Goal: Information Seeking & Learning: Learn about a topic

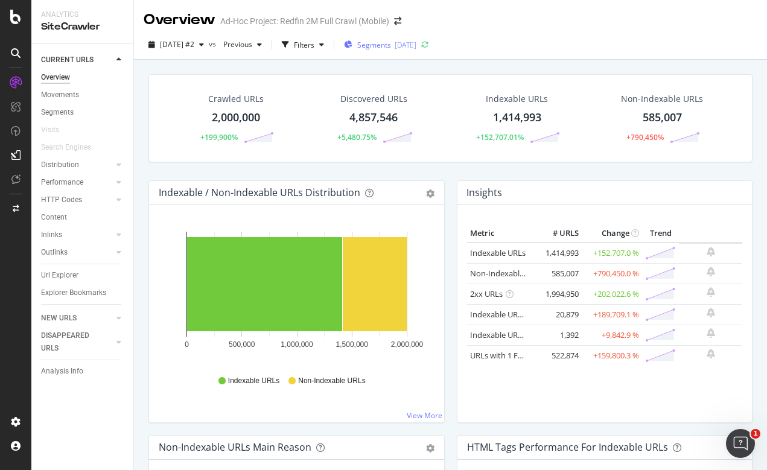
click at [391, 40] on span "Segments" at bounding box center [374, 45] width 34 height 10
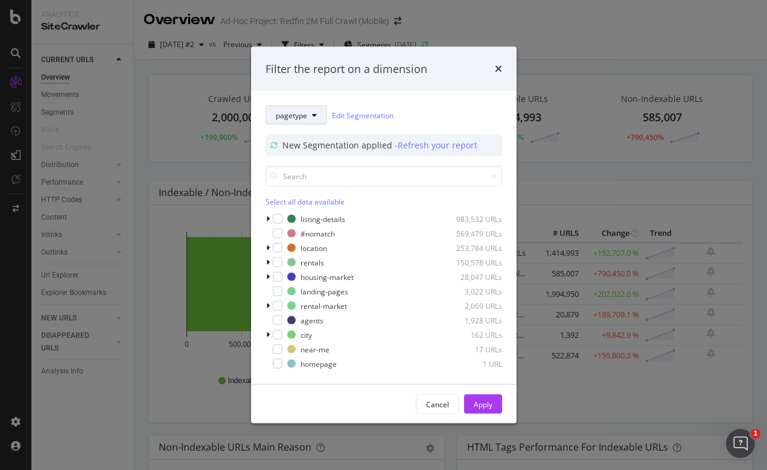
click at [317, 109] on button "pagetype" at bounding box center [296, 115] width 62 height 19
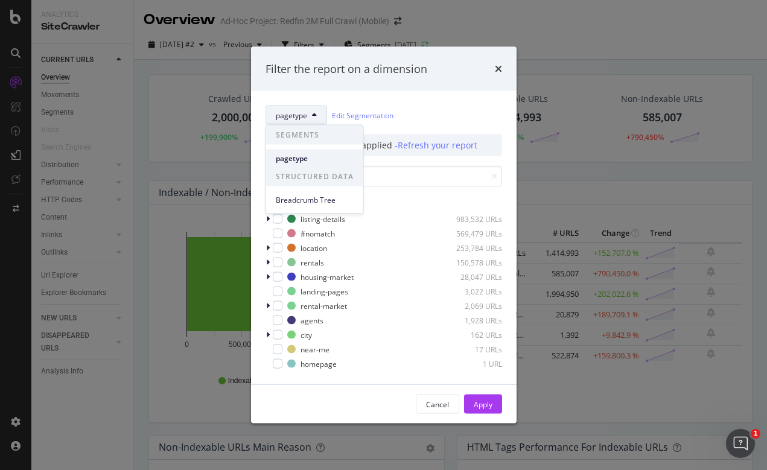
click at [306, 156] on span "pagetype" at bounding box center [315, 158] width 78 height 11
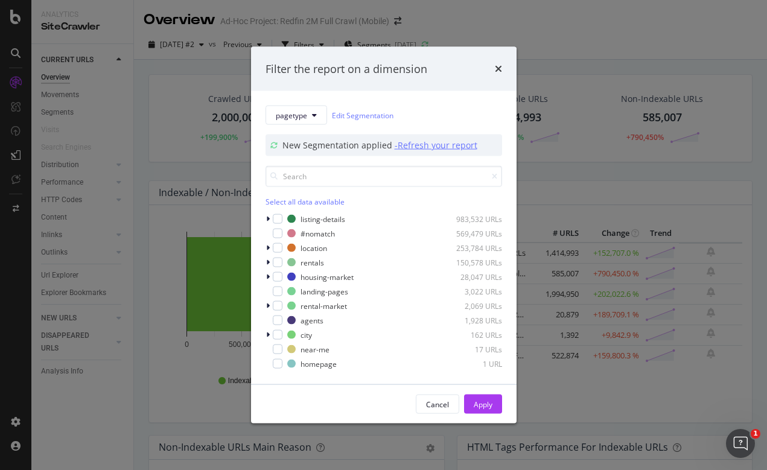
click at [434, 148] on div "- Refresh your report" at bounding box center [435, 145] width 83 height 12
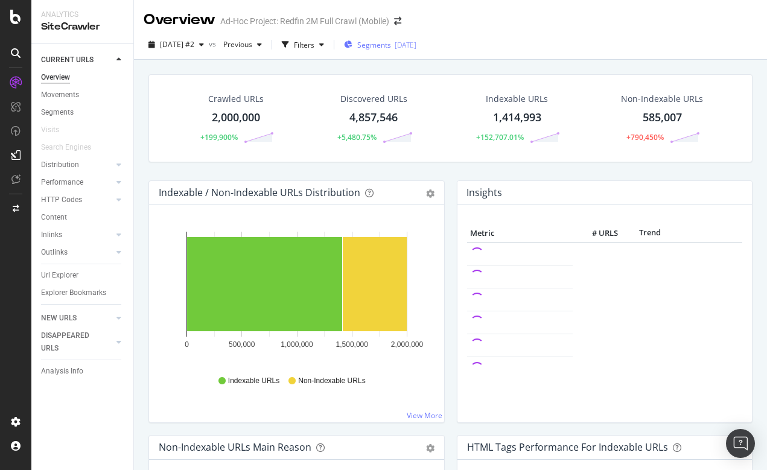
click at [391, 49] on span "Segments" at bounding box center [374, 45] width 34 height 10
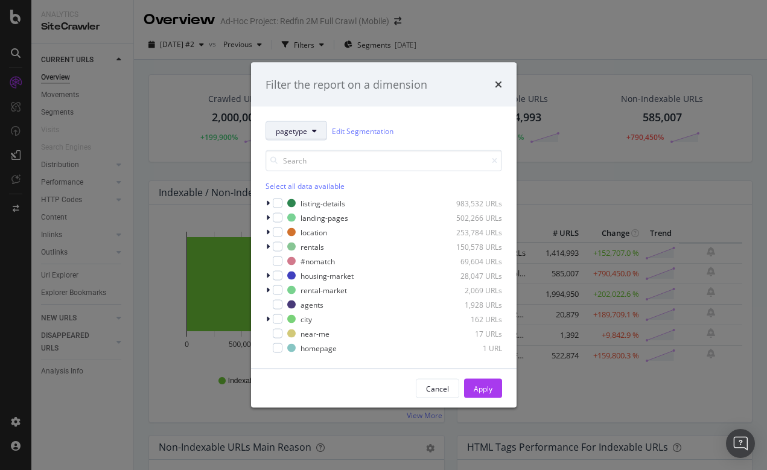
click at [312, 130] on icon "modal" at bounding box center [314, 130] width 5 height 7
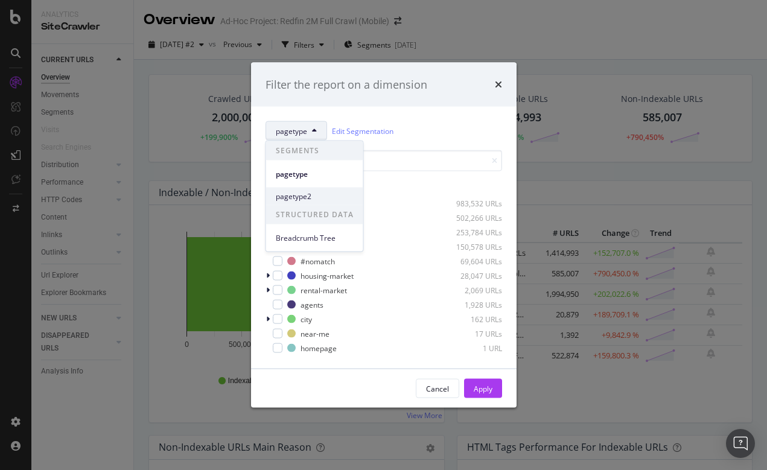
click at [295, 196] on span "pagetype2" at bounding box center [315, 196] width 78 height 11
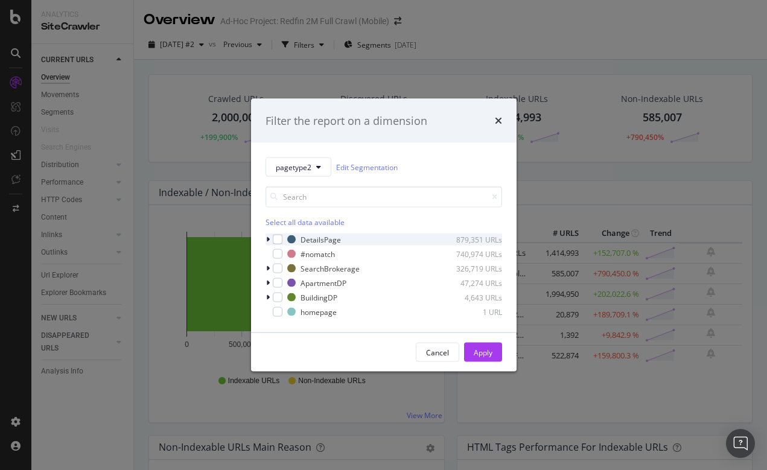
click at [270, 238] on div "modal" at bounding box center [268, 239] width 7 height 12
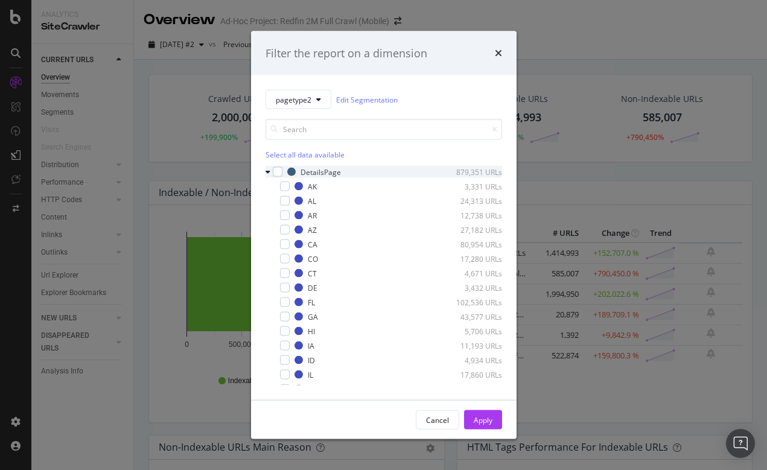
click at [266, 169] on icon "modal" at bounding box center [267, 171] width 5 height 7
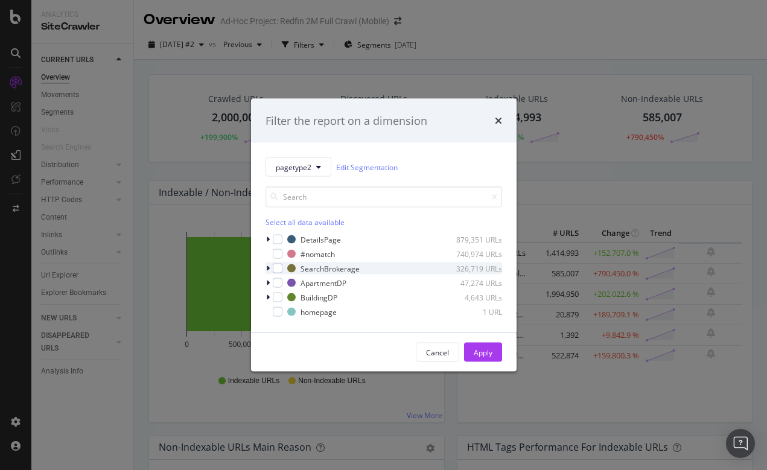
click at [267, 267] on icon "modal" at bounding box center [268, 268] width 4 height 7
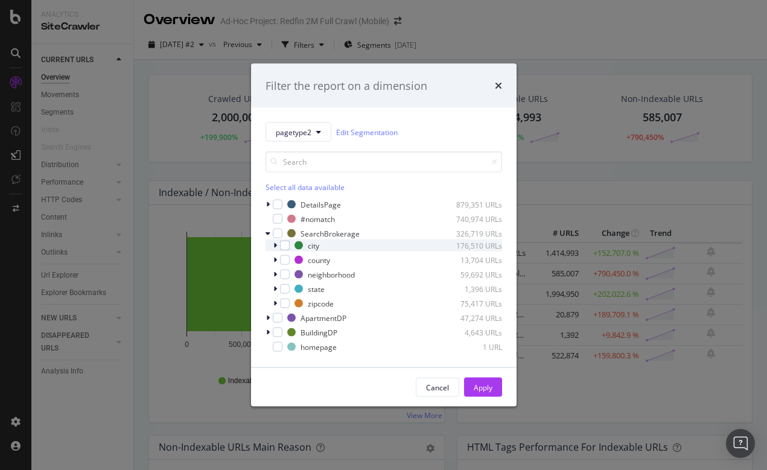
click at [277, 247] on div "modal" at bounding box center [276, 245] width 7 height 12
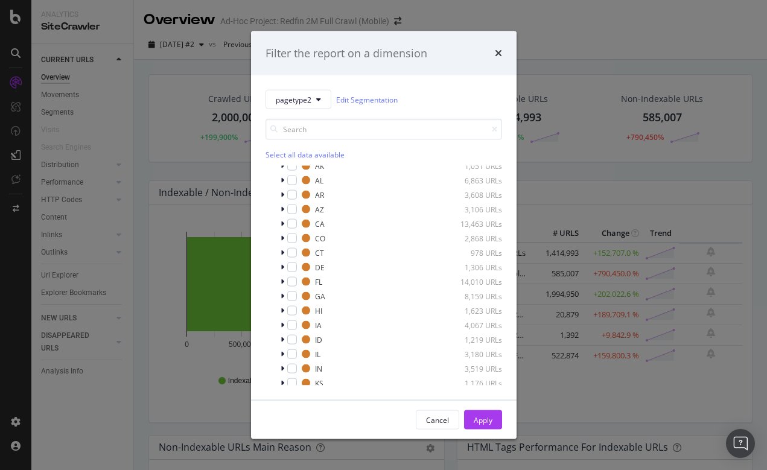
scroll to position [21, 0]
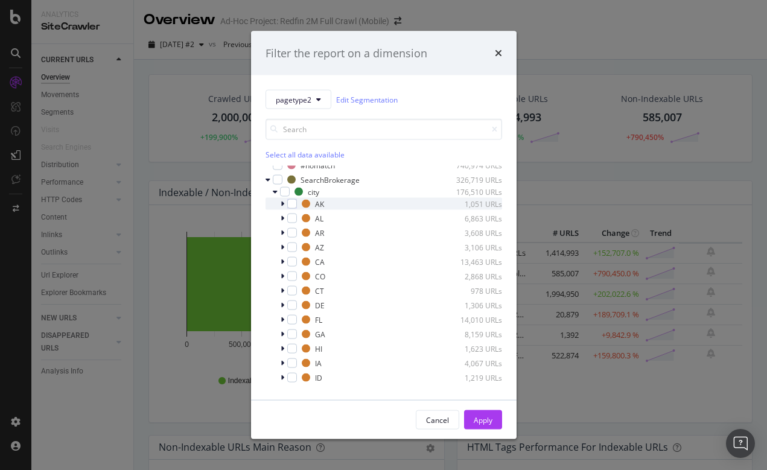
click at [283, 204] on icon "modal" at bounding box center [282, 203] width 4 height 7
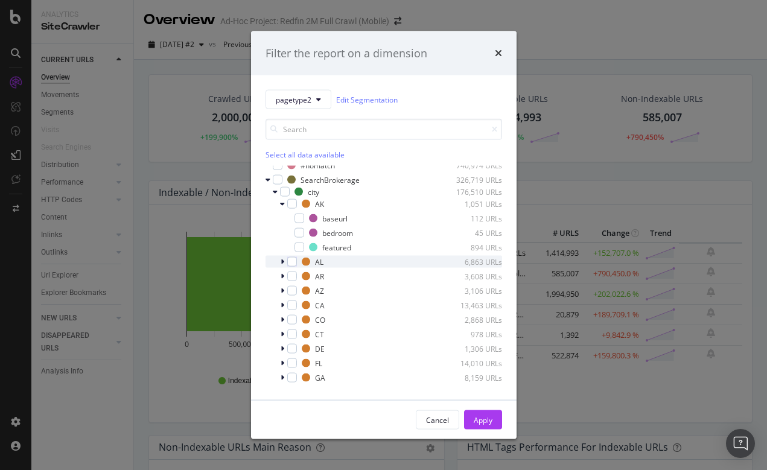
click at [281, 261] on icon "modal" at bounding box center [282, 261] width 4 height 7
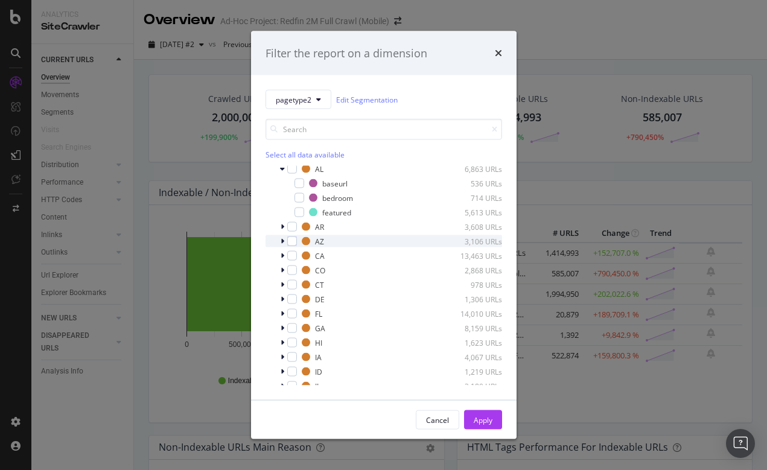
scroll to position [117, 0]
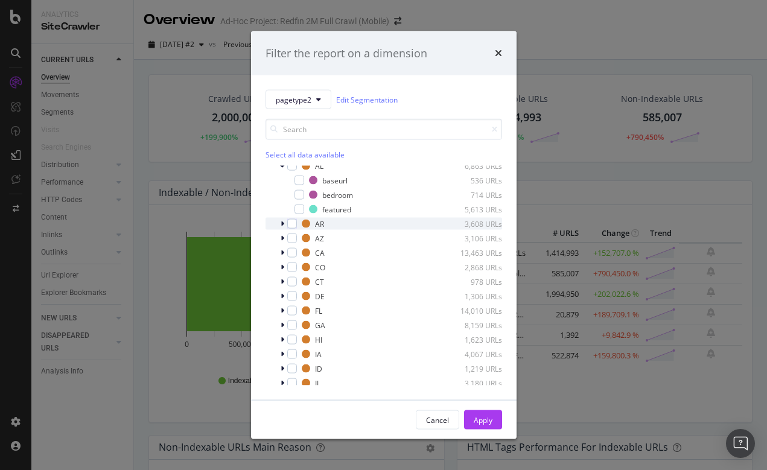
click at [281, 223] on icon "modal" at bounding box center [282, 223] width 4 height 7
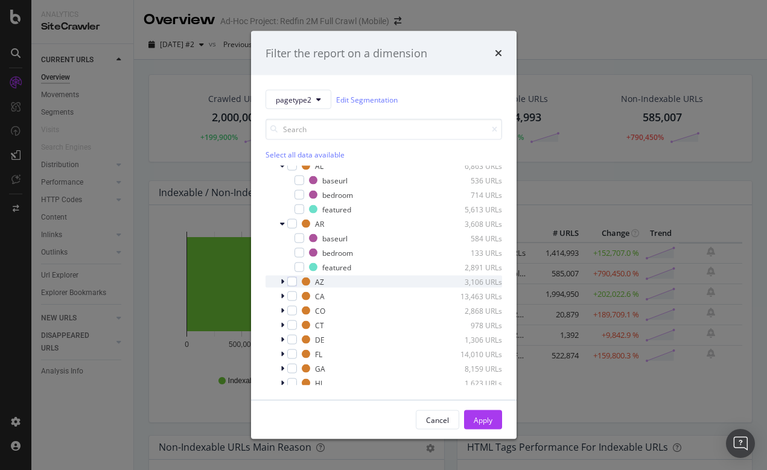
click at [283, 279] on icon "modal" at bounding box center [282, 281] width 4 height 7
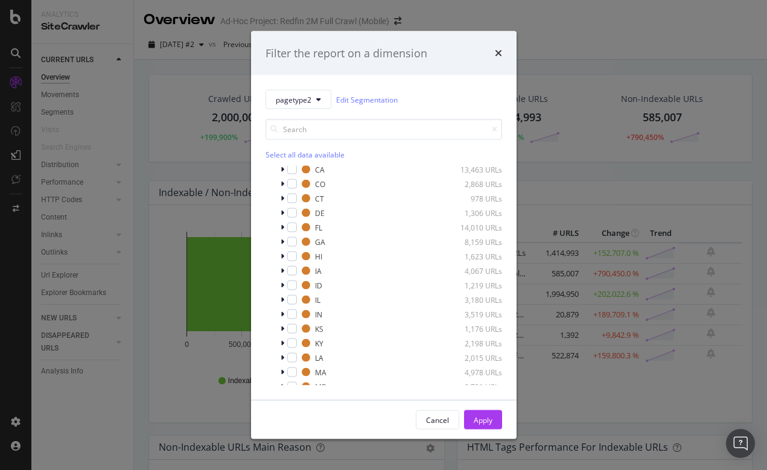
scroll to position [288, 0]
click at [282, 197] on icon "modal" at bounding box center [282, 197] width 4 height 7
click at [282, 197] on icon "modal" at bounding box center [282, 197] width 5 height 7
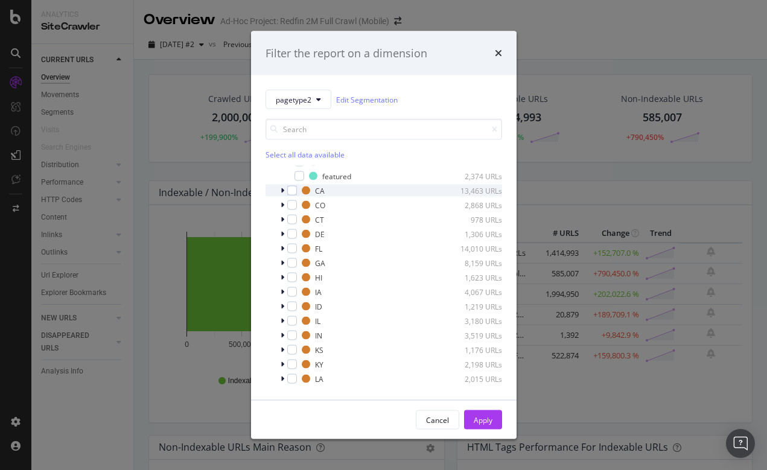
click at [282, 191] on icon "modal" at bounding box center [282, 190] width 4 height 7
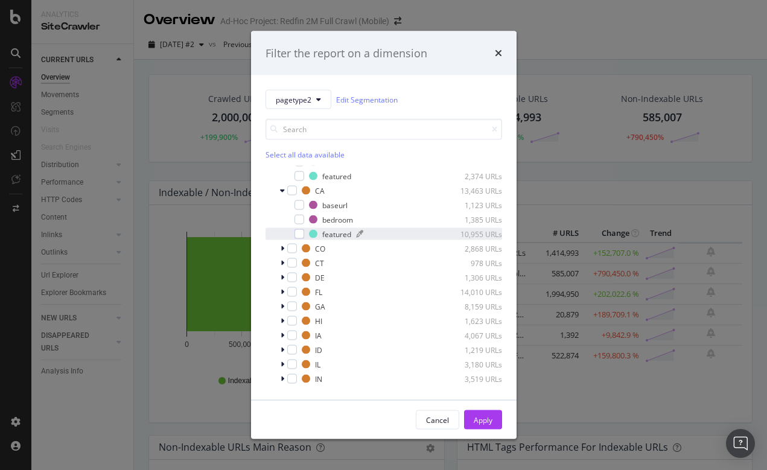
click at [338, 233] on div "featured" at bounding box center [336, 234] width 29 height 10
click at [475, 419] on div "Apply" at bounding box center [482, 419] width 19 height 10
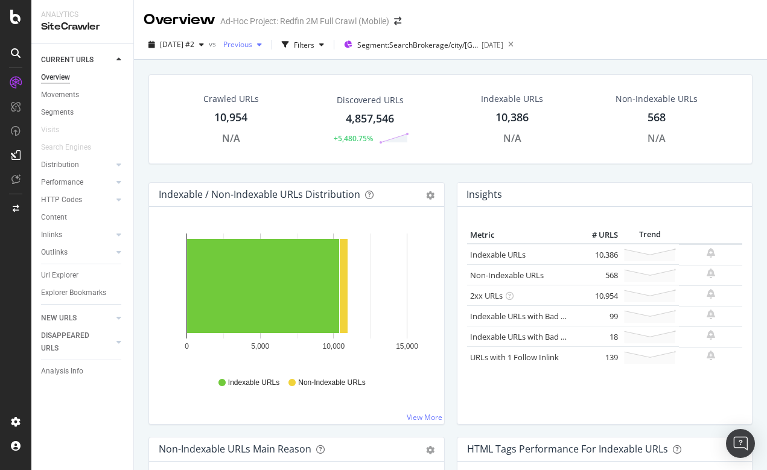
click at [252, 45] on span "Previous" at bounding box center [235, 44] width 34 height 10
click at [618, 59] on div "[DATE] #2 vs Previous Filters Segment: SearchBrokerage/city/[GEOGRAPHIC_DATA]/f…" at bounding box center [450, 47] width 633 height 24
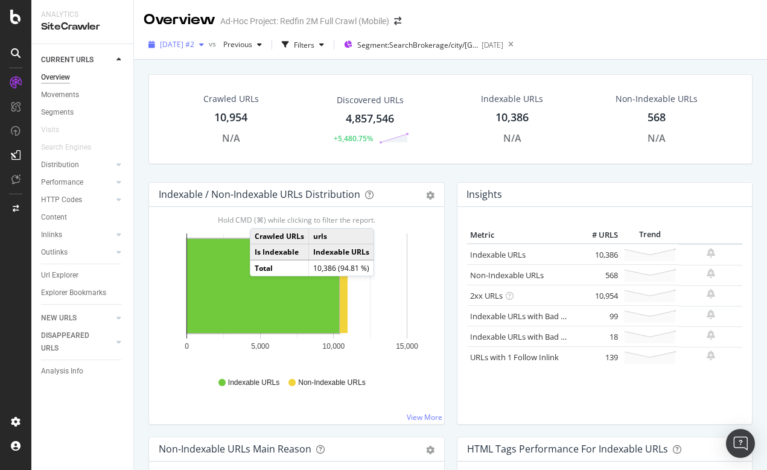
click at [194, 46] on span "[DATE] #2" at bounding box center [177, 44] width 34 height 10
click at [230, 67] on div "[DATE] #2 2.0M URLs" at bounding box center [214, 68] width 107 height 11
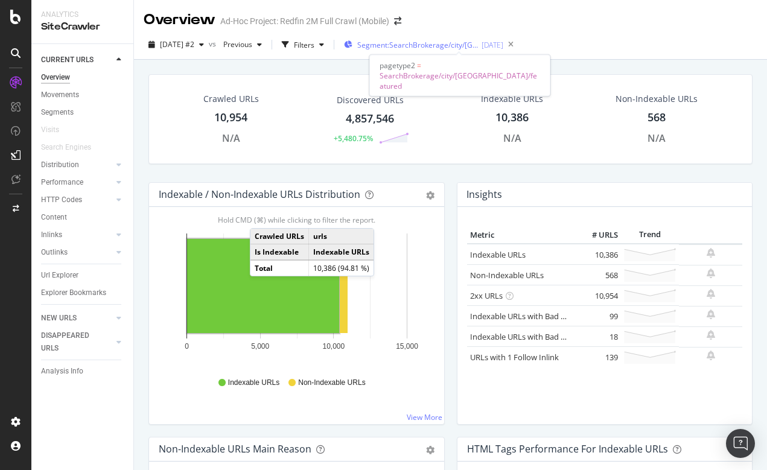
click at [429, 47] on span "Segment: SearchBrokerage/city/[GEOGRAPHIC_DATA]/featured" at bounding box center [417, 45] width 121 height 10
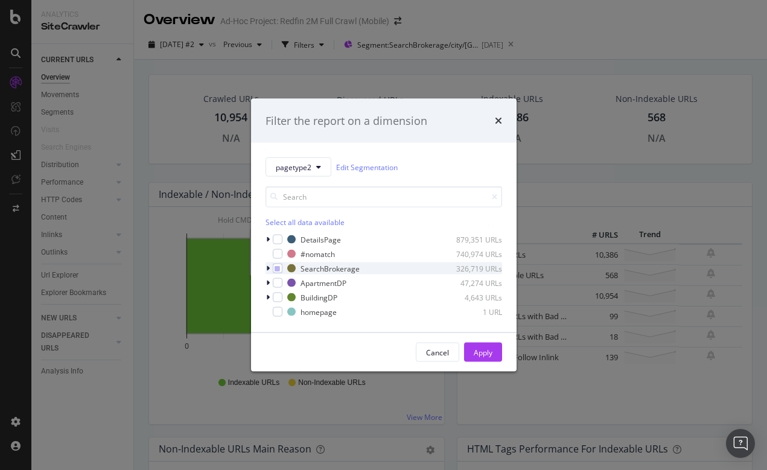
click at [268, 267] on icon "modal" at bounding box center [268, 268] width 4 height 7
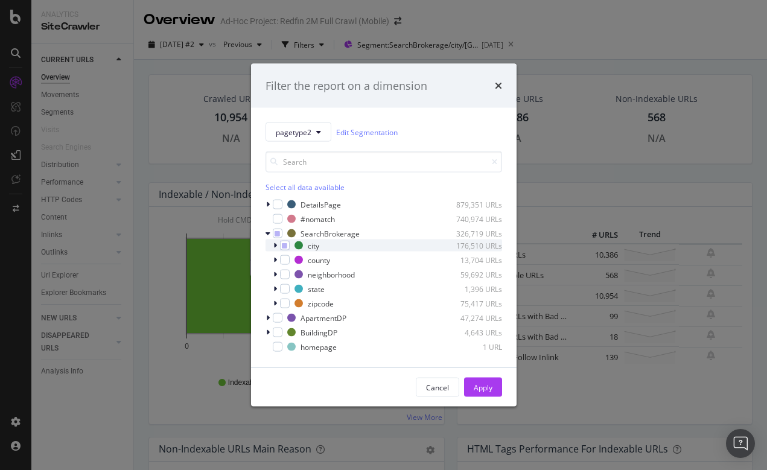
click at [274, 247] on icon "modal" at bounding box center [275, 245] width 4 height 7
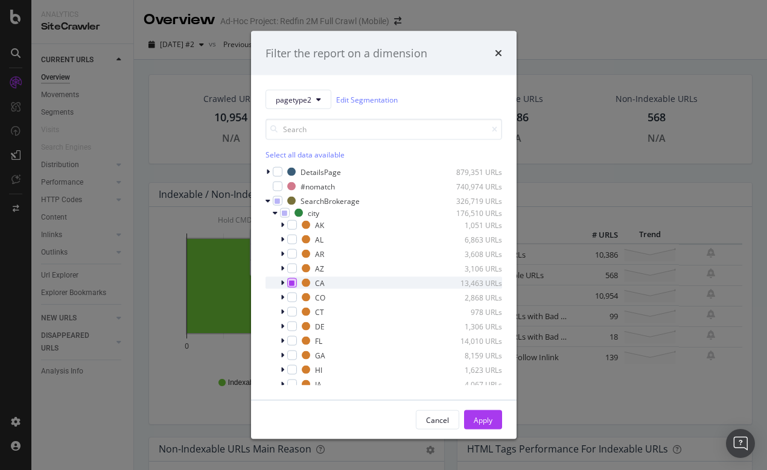
click at [290, 280] on icon "modal" at bounding box center [291, 283] width 5 height 6
click at [277, 215] on div "modal" at bounding box center [276, 213] width 7 height 12
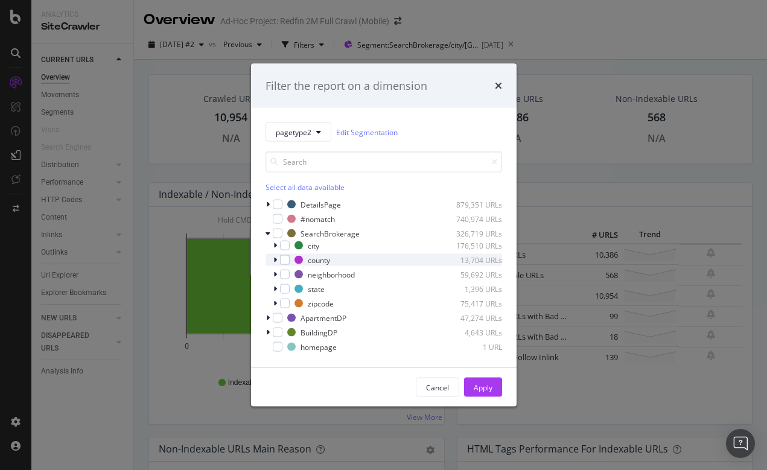
click at [274, 259] on icon "modal" at bounding box center [275, 259] width 4 height 7
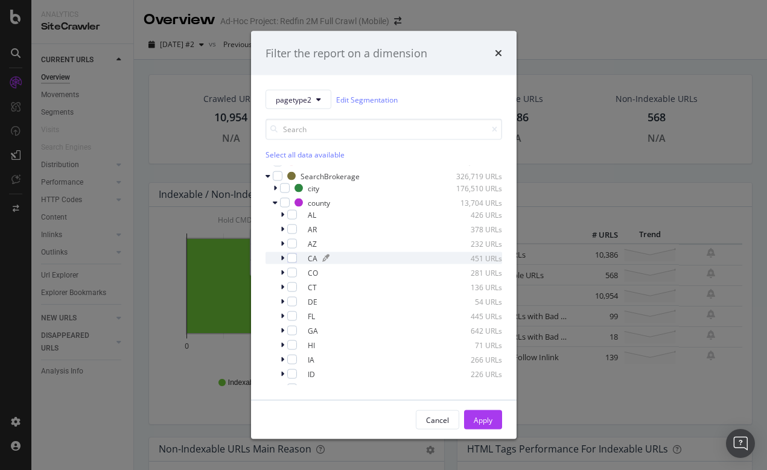
scroll to position [26, 0]
click at [282, 212] on icon "modal" at bounding box center [282, 213] width 4 height 7
click at [282, 212] on icon "modal" at bounding box center [282, 213] width 5 height 7
click at [282, 227] on icon "modal" at bounding box center [282, 227] width 4 height 7
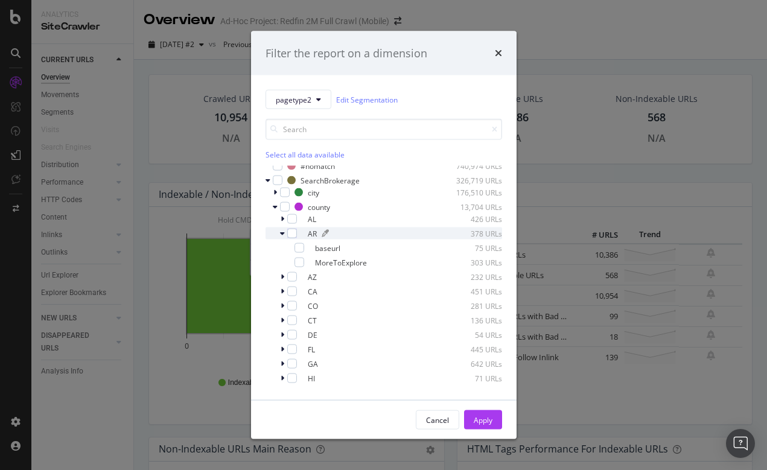
scroll to position [27, 0]
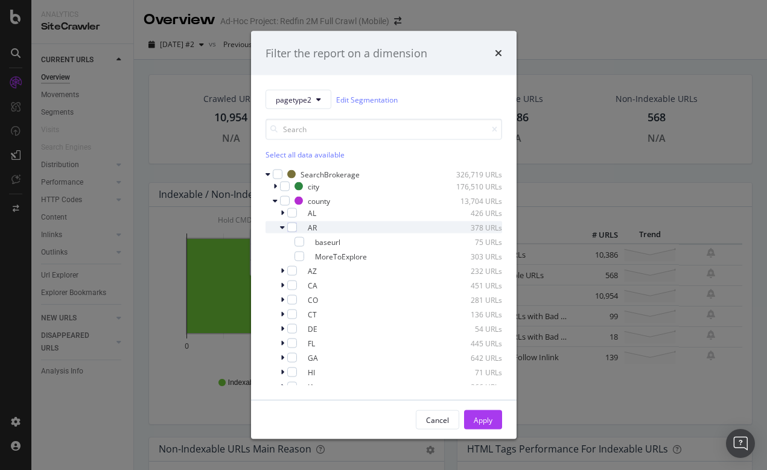
click at [282, 229] on icon "modal" at bounding box center [282, 227] width 5 height 7
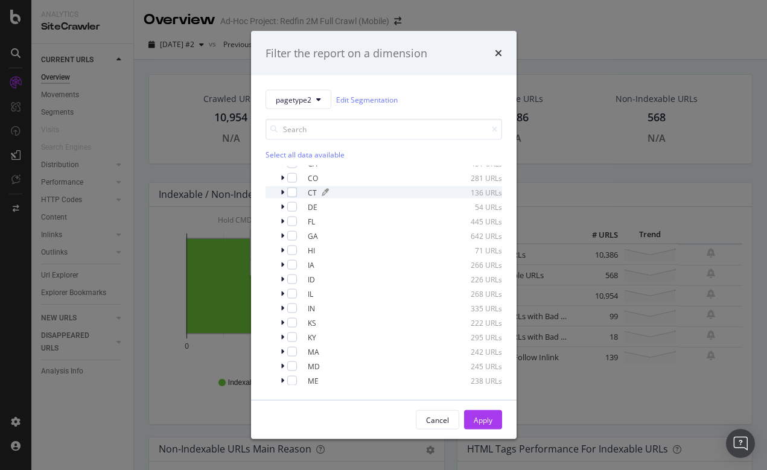
scroll to position [125, 0]
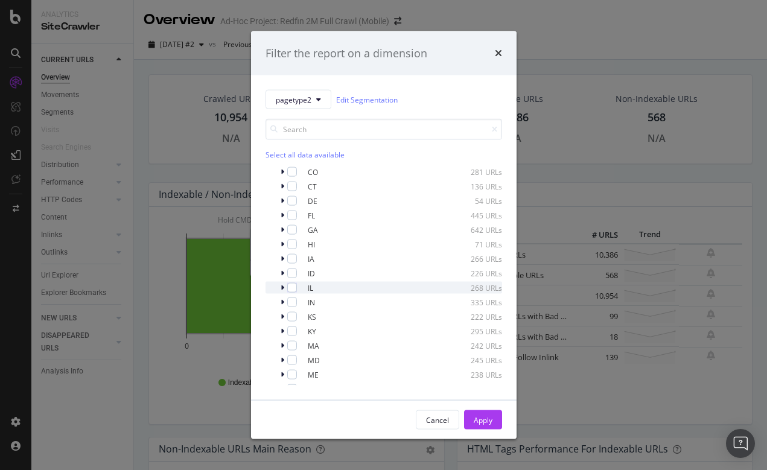
click at [283, 286] on icon "modal" at bounding box center [282, 287] width 4 height 7
click at [282, 286] on icon "modal" at bounding box center [282, 287] width 5 height 7
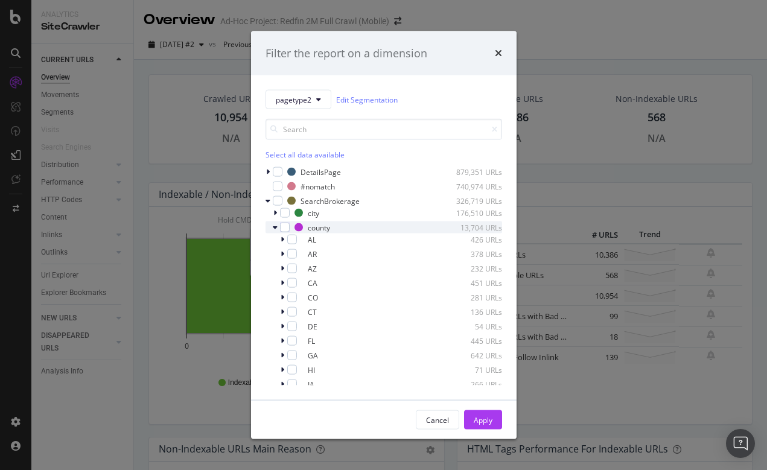
scroll to position [0, 0]
click at [273, 223] on div "modal" at bounding box center [276, 227] width 7 height 12
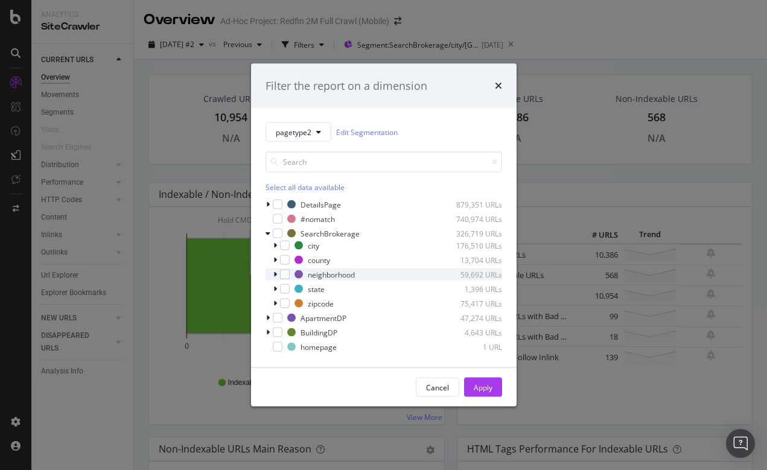
click at [275, 273] on icon "modal" at bounding box center [275, 274] width 4 height 7
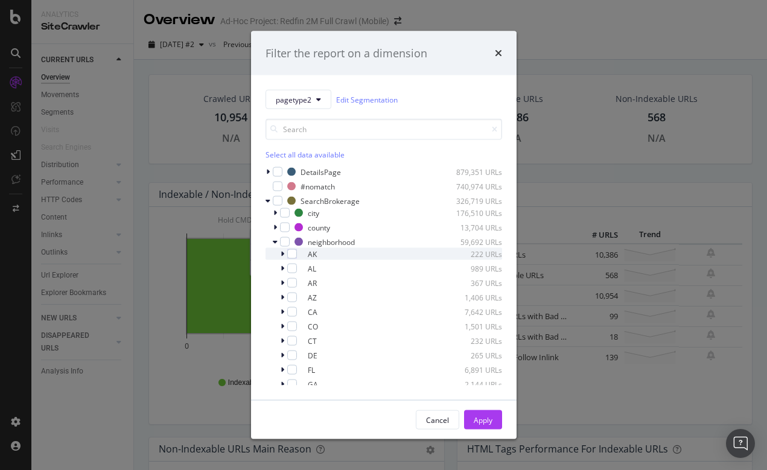
click at [280, 251] on icon "modal" at bounding box center [282, 253] width 4 height 7
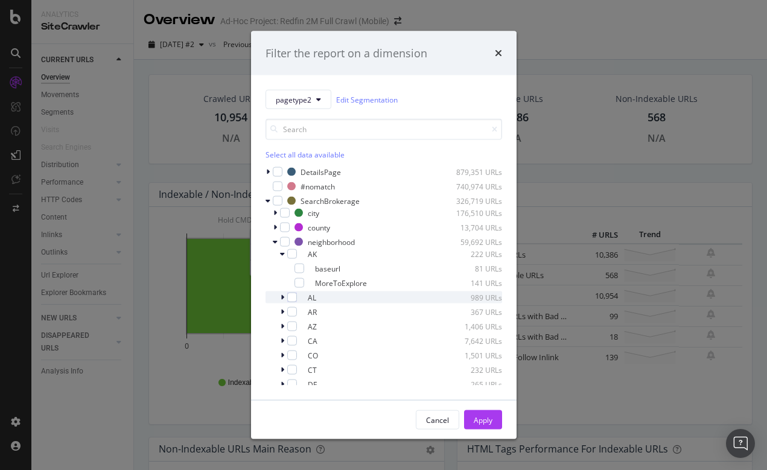
click at [281, 297] on icon "modal" at bounding box center [282, 297] width 4 height 7
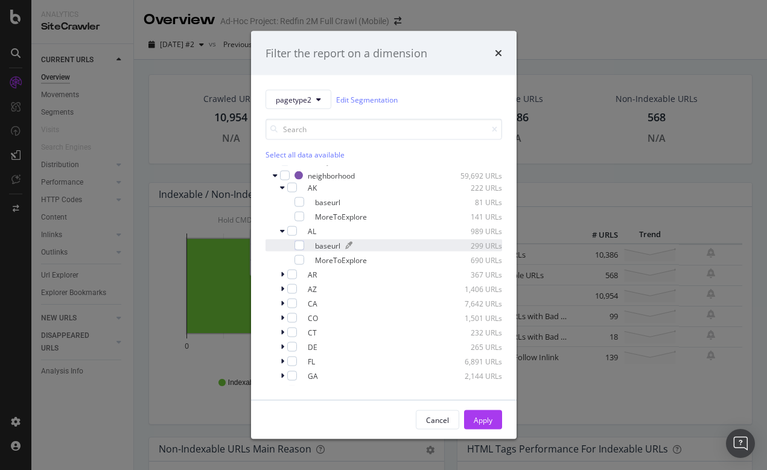
scroll to position [73, 0]
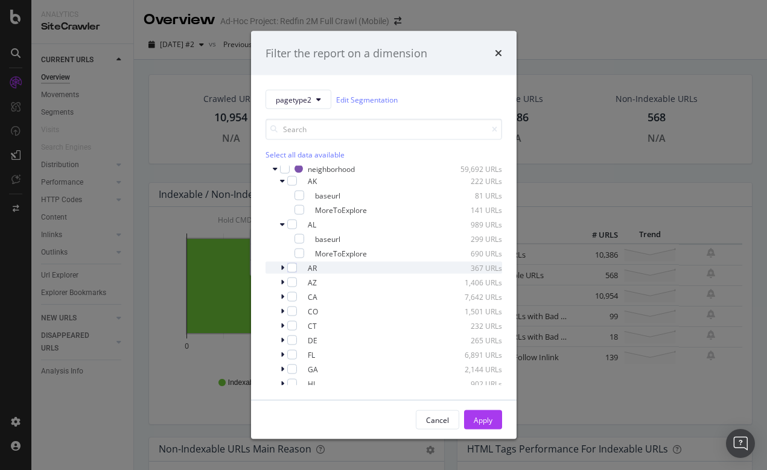
click at [281, 265] on icon "modal" at bounding box center [282, 267] width 4 height 7
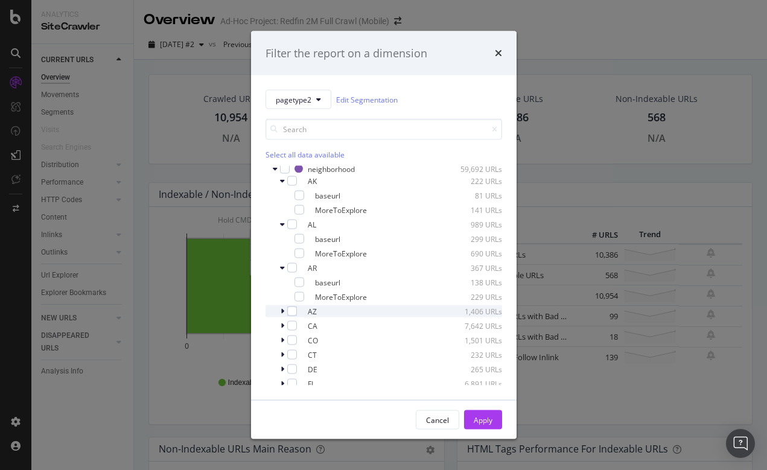
click at [282, 309] on icon "modal" at bounding box center [282, 311] width 4 height 7
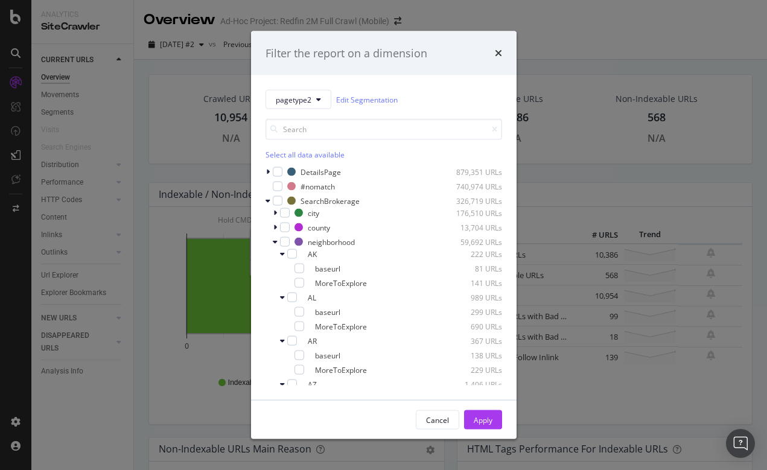
scroll to position [0, 0]
click at [274, 244] on icon "modal" at bounding box center [275, 241] width 5 height 7
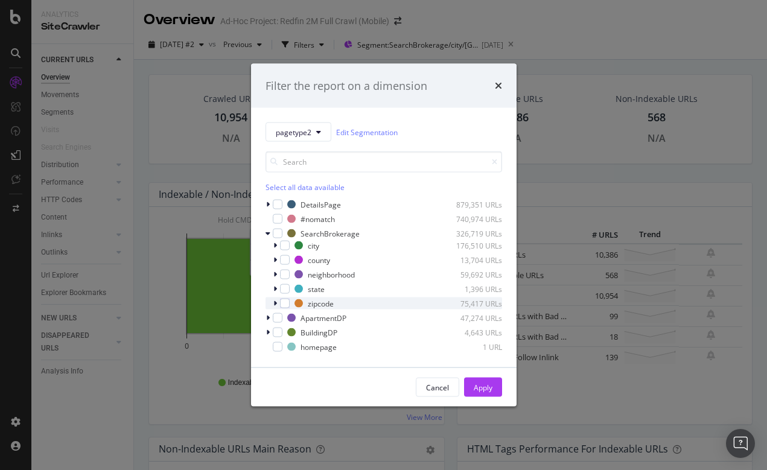
click at [273, 303] on icon "modal" at bounding box center [275, 303] width 4 height 7
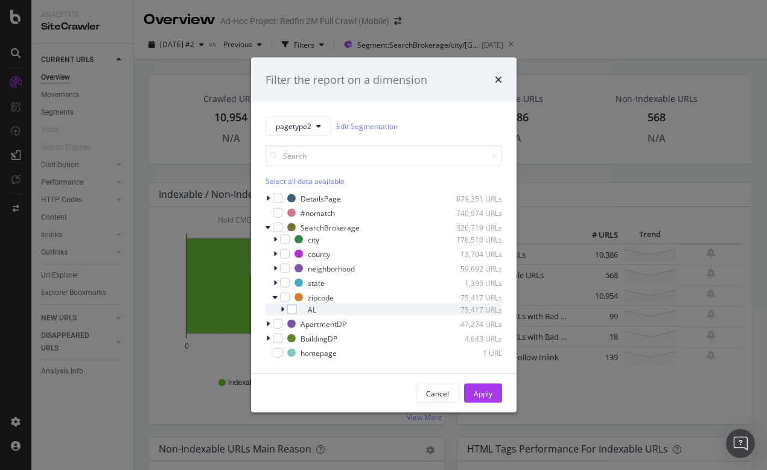
click at [281, 309] on icon "modal" at bounding box center [282, 309] width 4 height 7
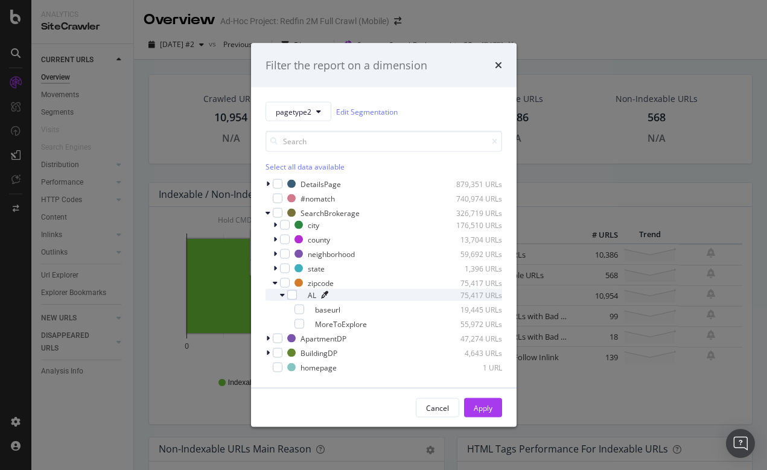
click at [328, 292] on icon "modal" at bounding box center [324, 294] width 7 height 7
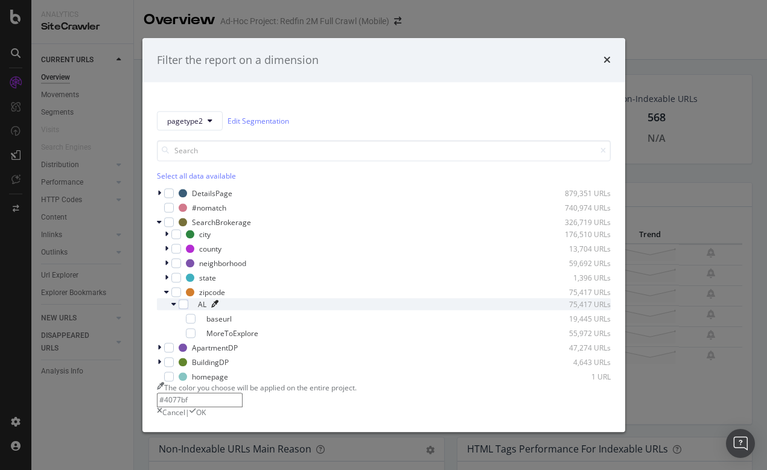
click at [218, 301] on icon "modal" at bounding box center [214, 304] width 7 height 7
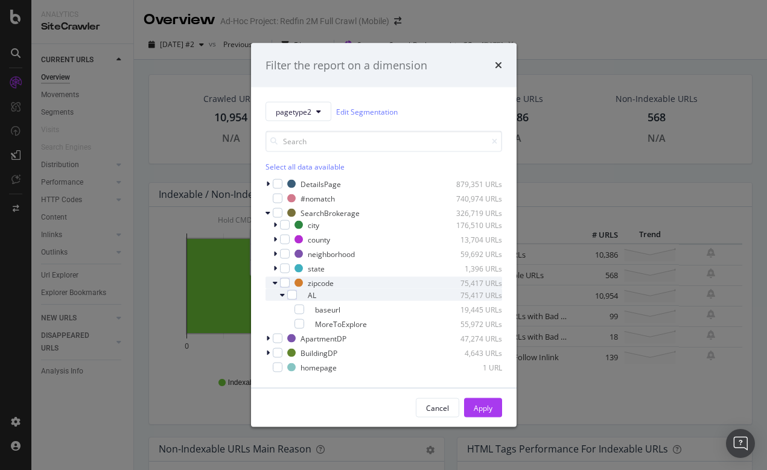
click at [274, 280] on icon "modal" at bounding box center [275, 282] width 5 height 7
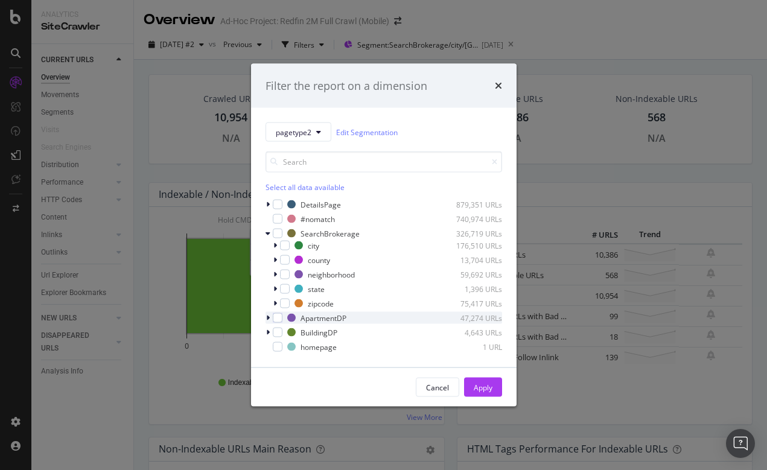
click at [268, 317] on icon "modal" at bounding box center [268, 317] width 4 height 7
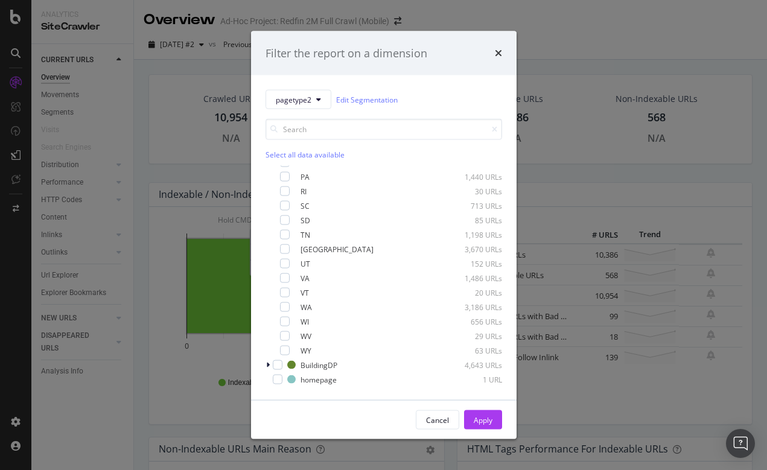
scroll to position [644, 0]
click at [270, 365] on div "modal" at bounding box center [268, 365] width 7 height 12
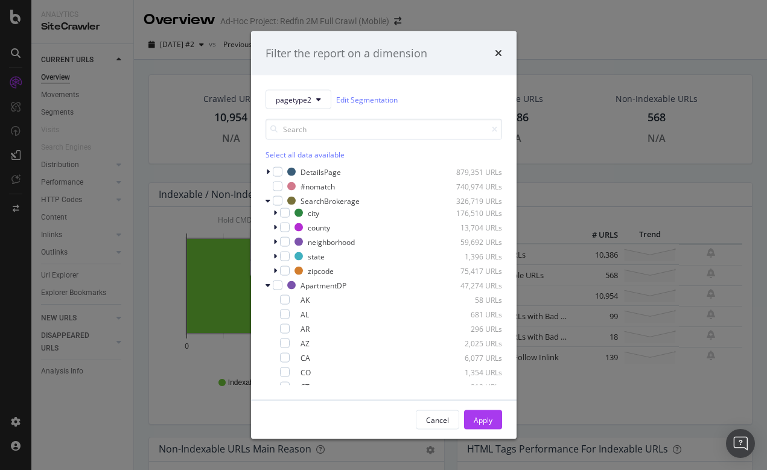
scroll to position [0, 0]
click at [267, 285] on icon "modal" at bounding box center [267, 285] width 5 height 7
click at [267, 300] on icon "modal" at bounding box center [267, 299] width 5 height 7
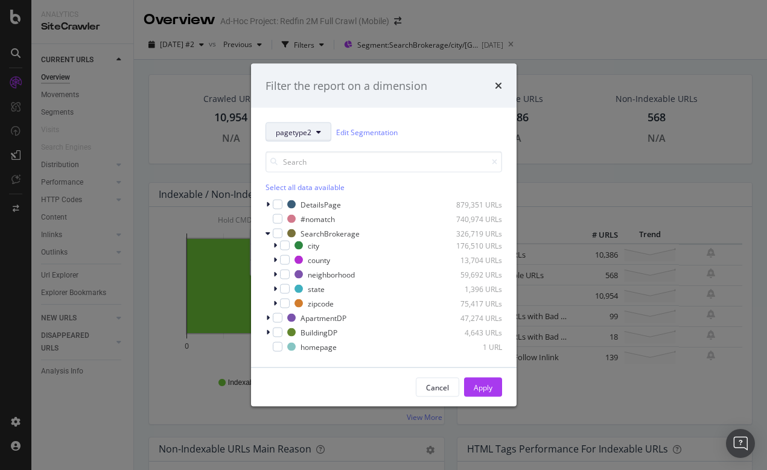
click at [314, 125] on button "pagetype2" at bounding box center [298, 131] width 66 height 19
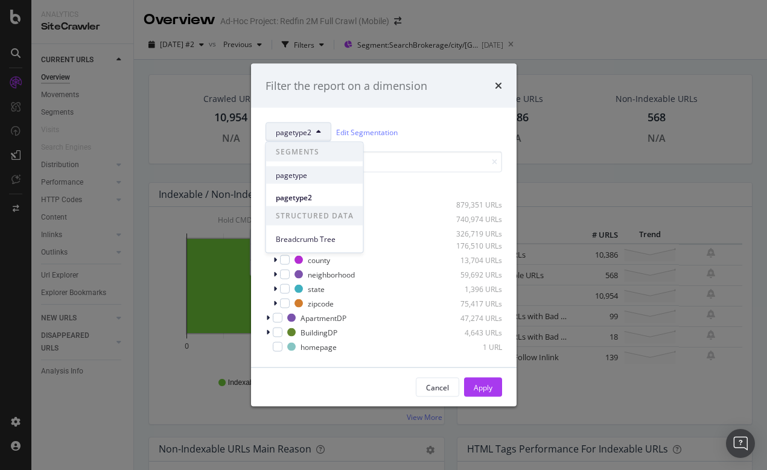
click at [300, 170] on span "pagetype" at bounding box center [315, 174] width 78 height 11
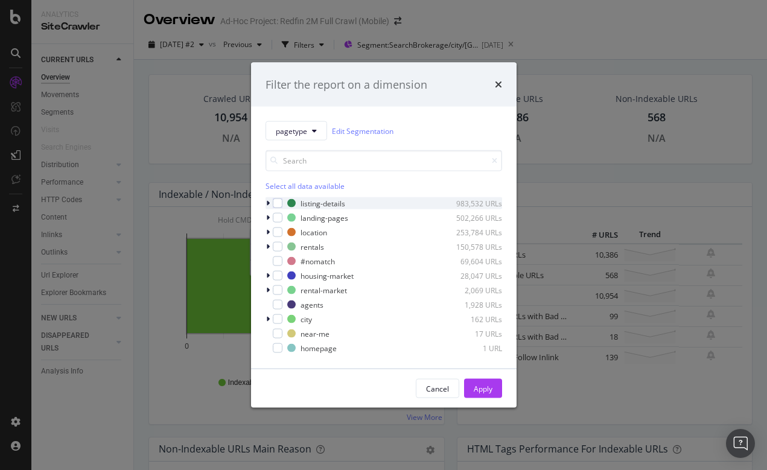
click at [270, 201] on div "modal" at bounding box center [268, 203] width 7 height 12
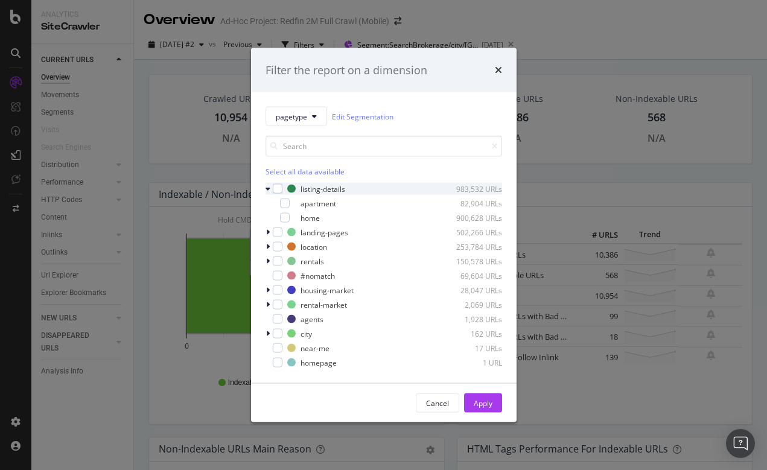
click at [267, 188] on icon "modal" at bounding box center [267, 188] width 5 height 7
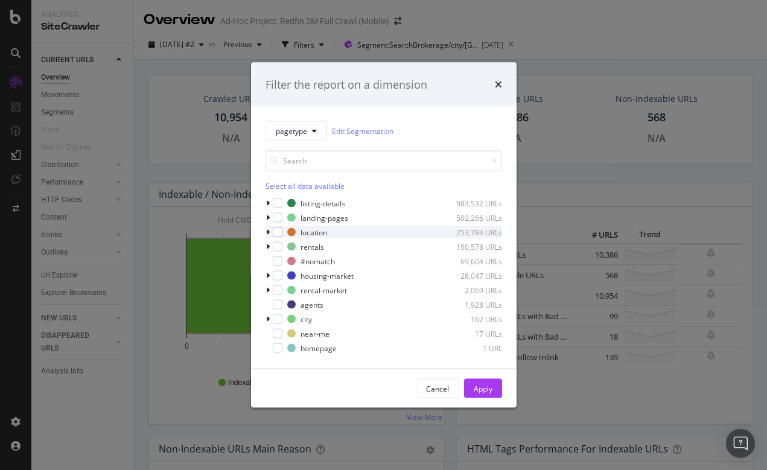
click at [267, 231] on icon "modal" at bounding box center [268, 232] width 4 height 7
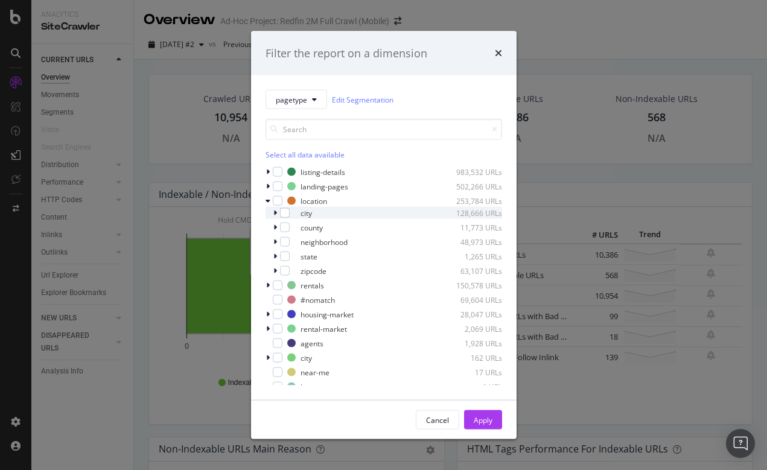
click at [276, 213] on icon "modal" at bounding box center [275, 212] width 4 height 7
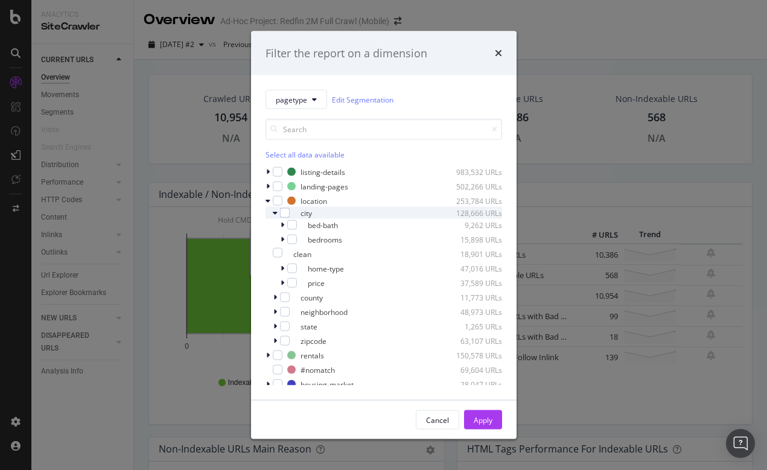
click at [276, 213] on icon "modal" at bounding box center [275, 212] width 5 height 7
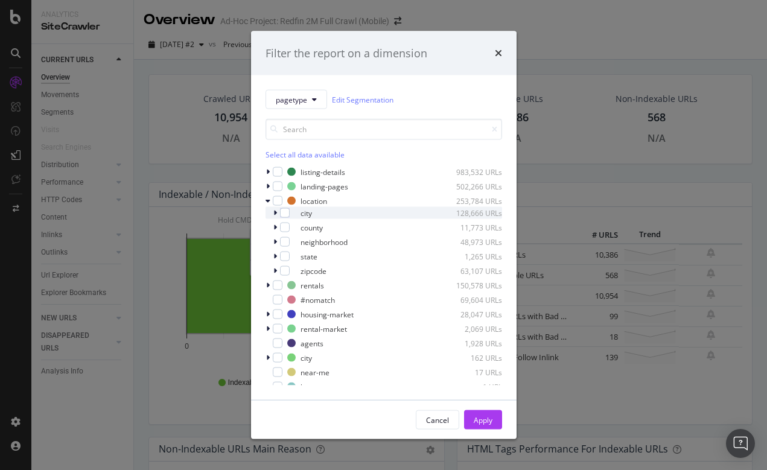
click at [277, 213] on div "modal" at bounding box center [276, 213] width 7 height 12
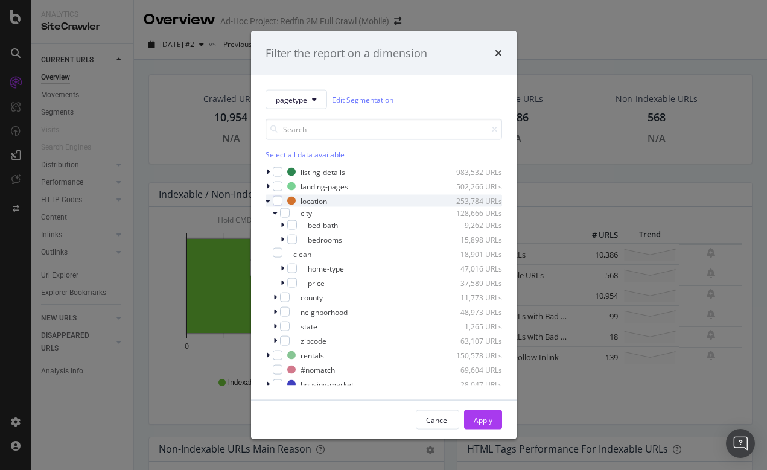
click at [268, 201] on icon "modal" at bounding box center [267, 200] width 5 height 7
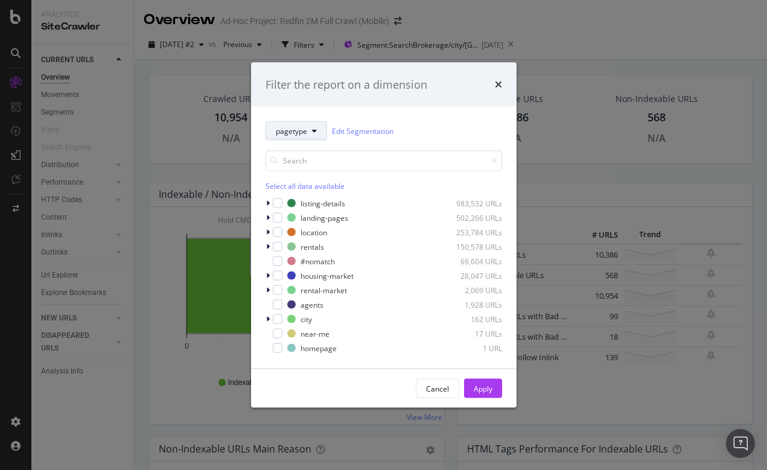
click at [306, 128] on span "pagetype" at bounding box center [291, 130] width 31 height 10
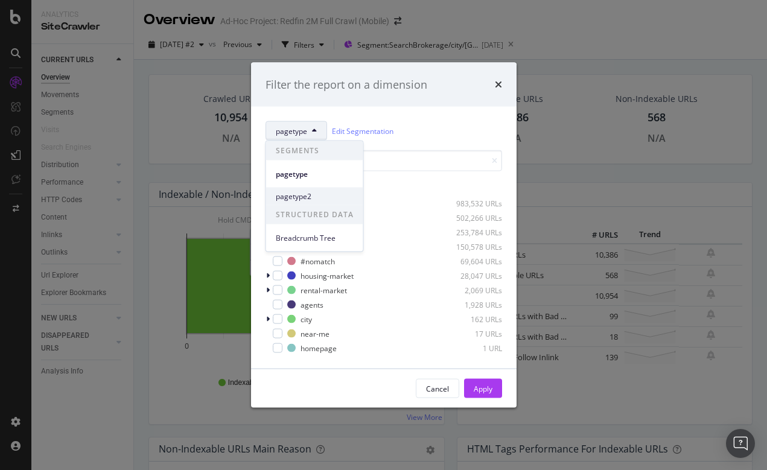
click at [291, 190] on div "pagetype2" at bounding box center [314, 196] width 97 height 17
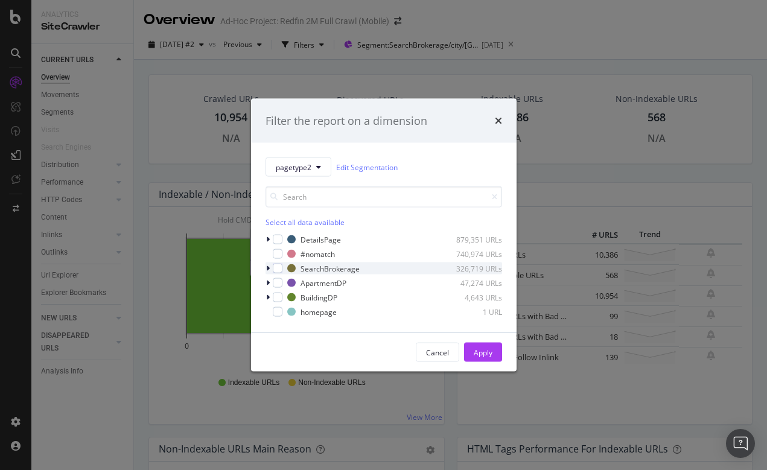
click at [268, 267] on icon "modal" at bounding box center [268, 268] width 4 height 7
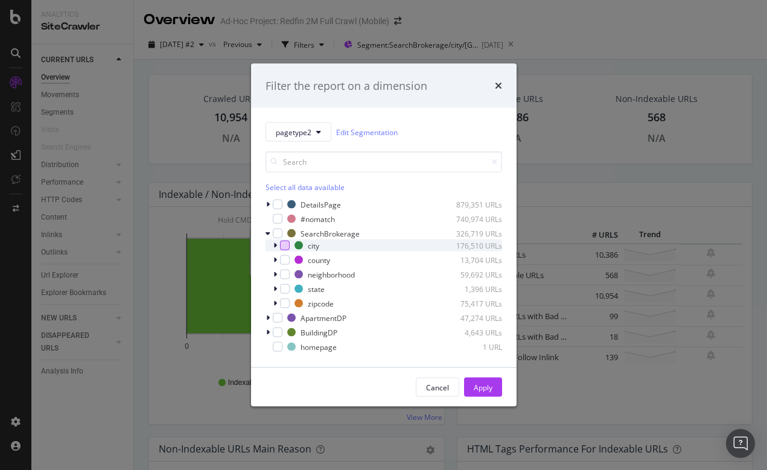
click at [285, 244] on div "modal" at bounding box center [285, 246] width 10 height 10
click at [283, 261] on div "modal" at bounding box center [285, 260] width 10 height 10
click at [277, 244] on div "modal" at bounding box center [276, 245] width 7 height 12
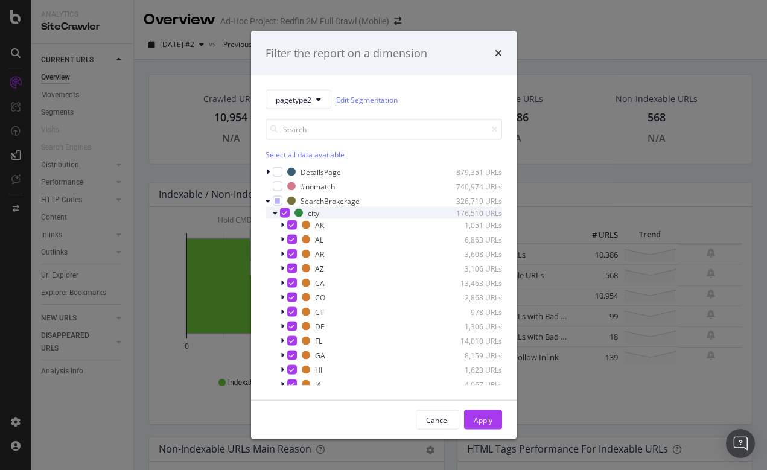
click at [284, 210] on icon "modal" at bounding box center [284, 213] width 5 height 6
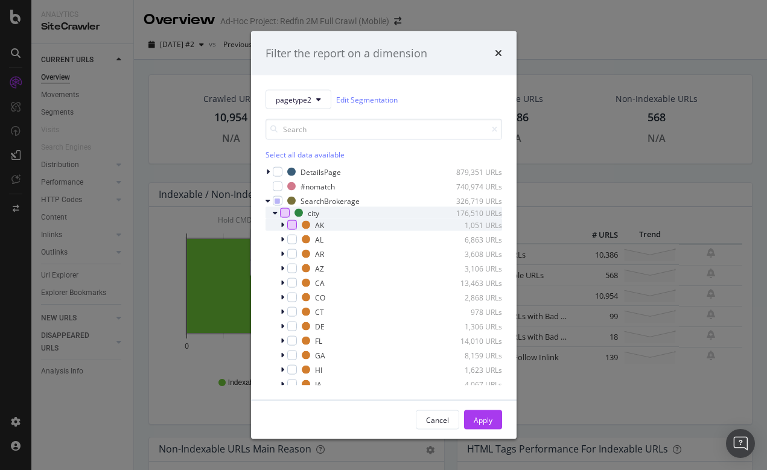
click at [291, 225] on div "modal" at bounding box center [292, 225] width 10 height 10
click at [291, 238] on div "modal" at bounding box center [292, 240] width 10 height 10
click at [290, 224] on icon "modal" at bounding box center [291, 225] width 5 height 6
click at [290, 237] on icon "modal" at bounding box center [291, 239] width 5 height 6
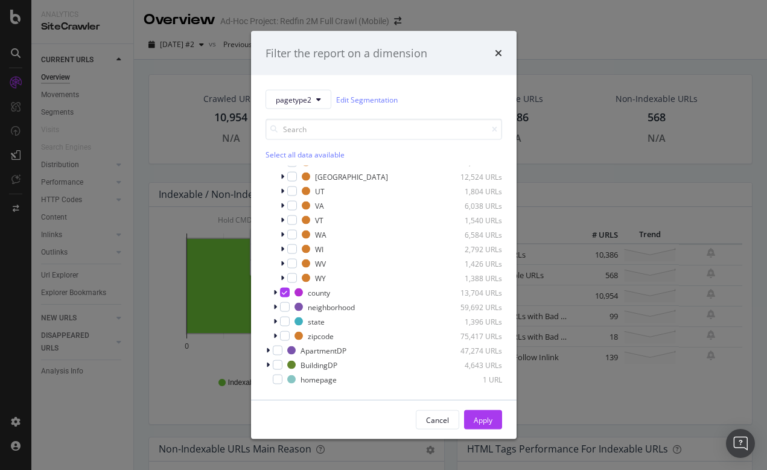
scroll to position [656, 0]
click at [293, 276] on div "modal" at bounding box center [292, 278] width 10 height 10
click at [293, 276] on icon "modal" at bounding box center [291, 278] width 5 height 6
click at [273, 293] on div "modal" at bounding box center [276, 292] width 7 height 12
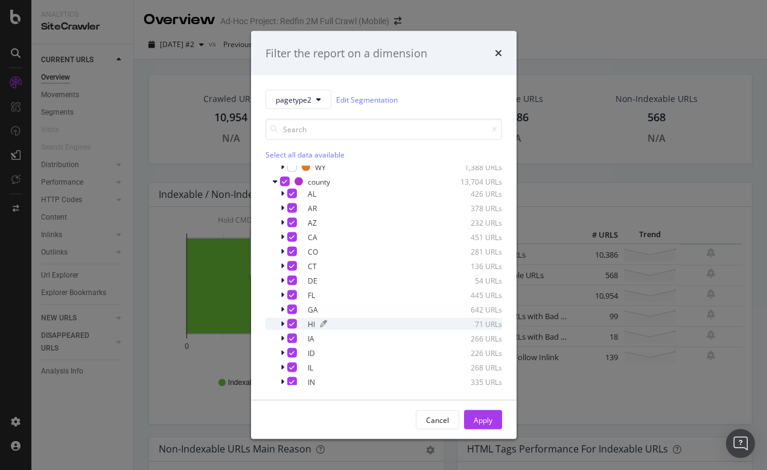
scroll to position [708, 0]
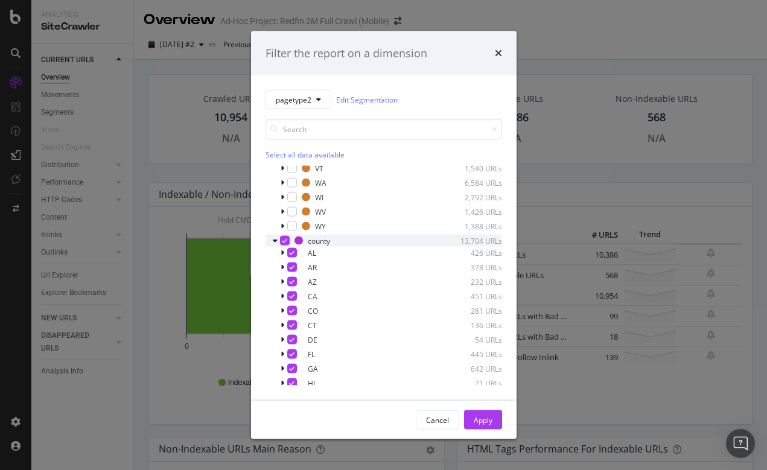
click at [276, 240] on icon "modal" at bounding box center [275, 240] width 5 height 7
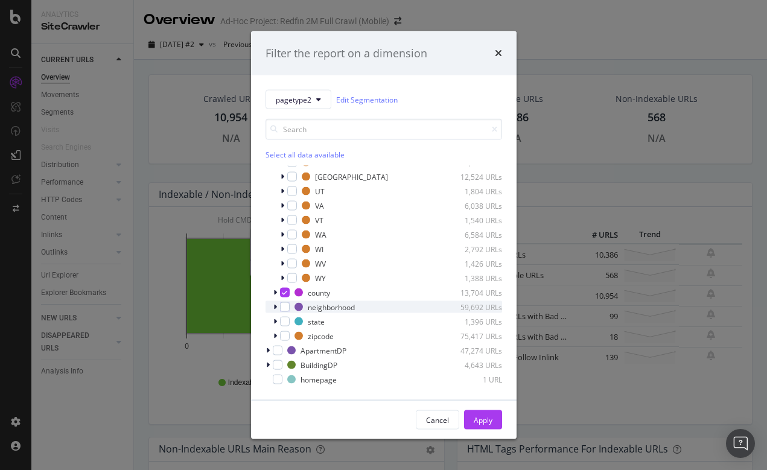
click at [276, 306] on icon "modal" at bounding box center [275, 306] width 4 height 7
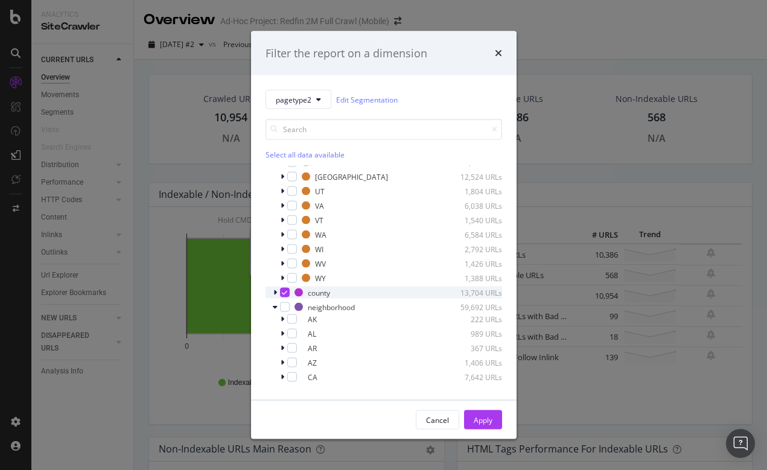
click at [275, 291] on icon "modal" at bounding box center [275, 292] width 4 height 7
click at [275, 291] on icon "modal" at bounding box center [275, 292] width 5 height 7
click at [276, 306] on icon "modal" at bounding box center [275, 306] width 5 height 7
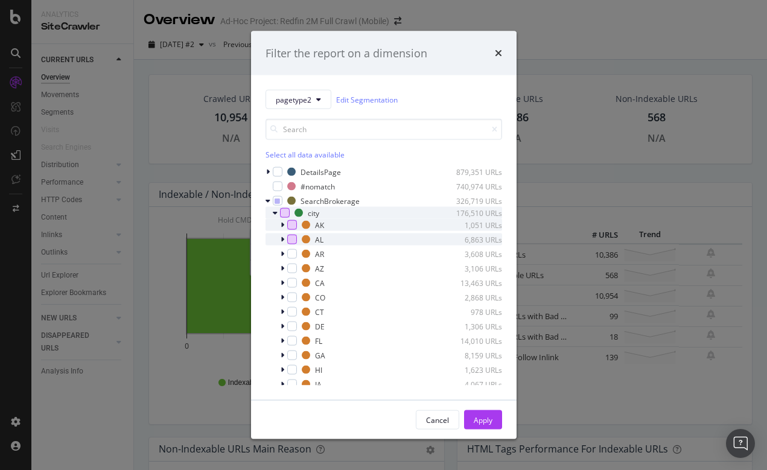
scroll to position [0, 0]
click at [272, 211] on div "city 176,510 URLs" at bounding box center [383, 213] width 236 height 12
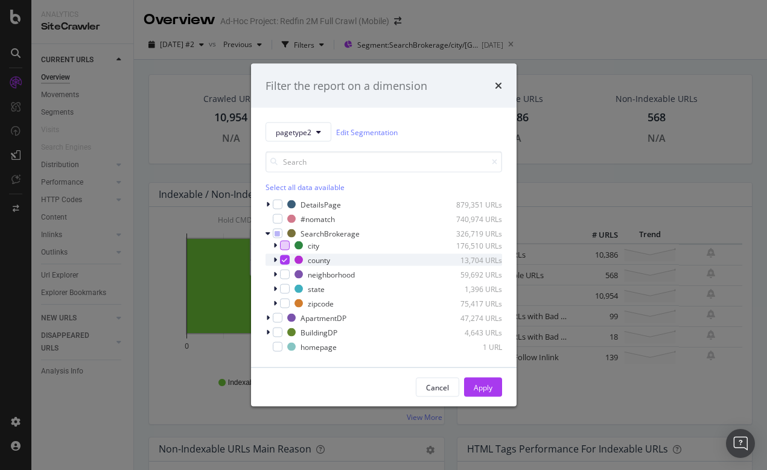
click at [276, 258] on icon "modal" at bounding box center [275, 259] width 4 height 7
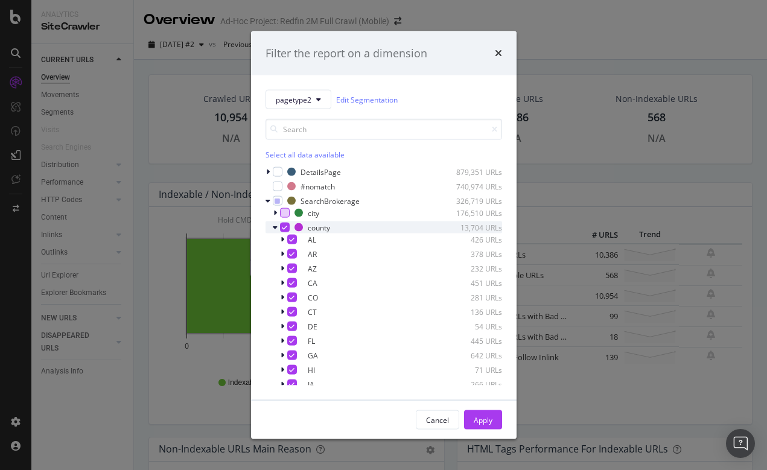
click at [274, 226] on icon "modal" at bounding box center [275, 227] width 5 height 7
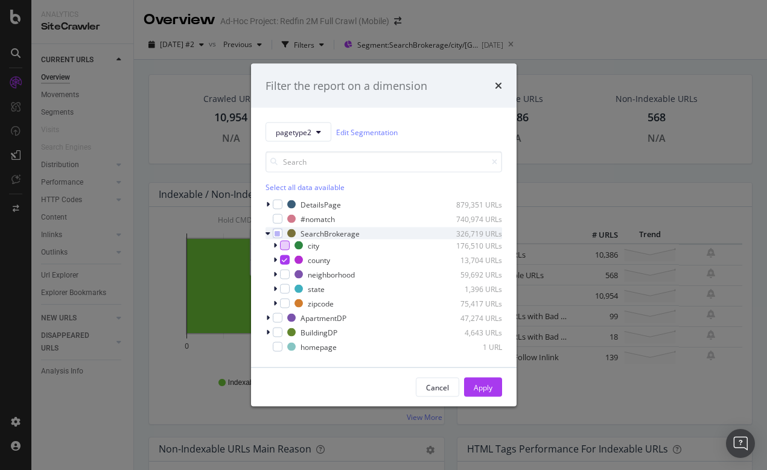
click at [268, 233] on icon "modal" at bounding box center [267, 233] width 5 height 7
